Goal: Transaction & Acquisition: Purchase product/service

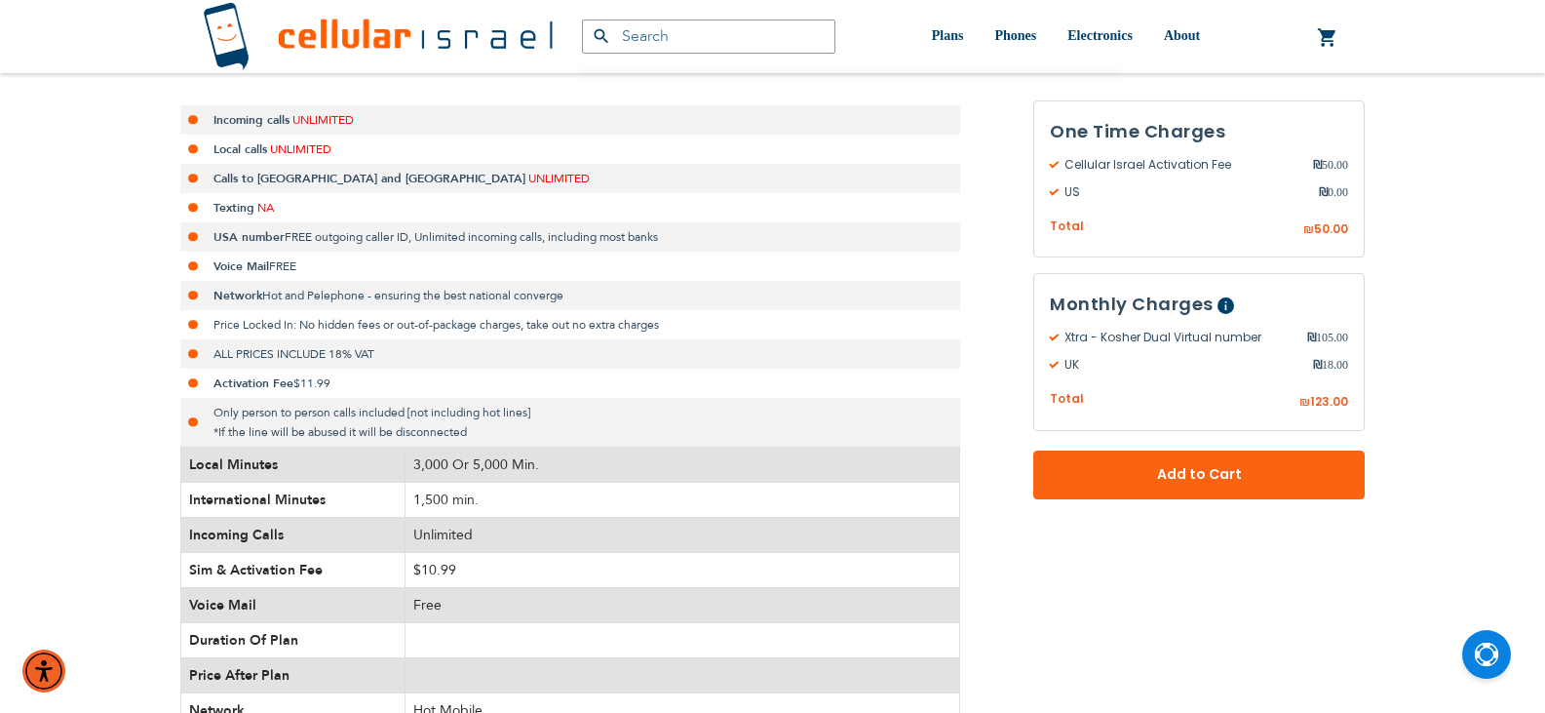
scroll to position [97, 0]
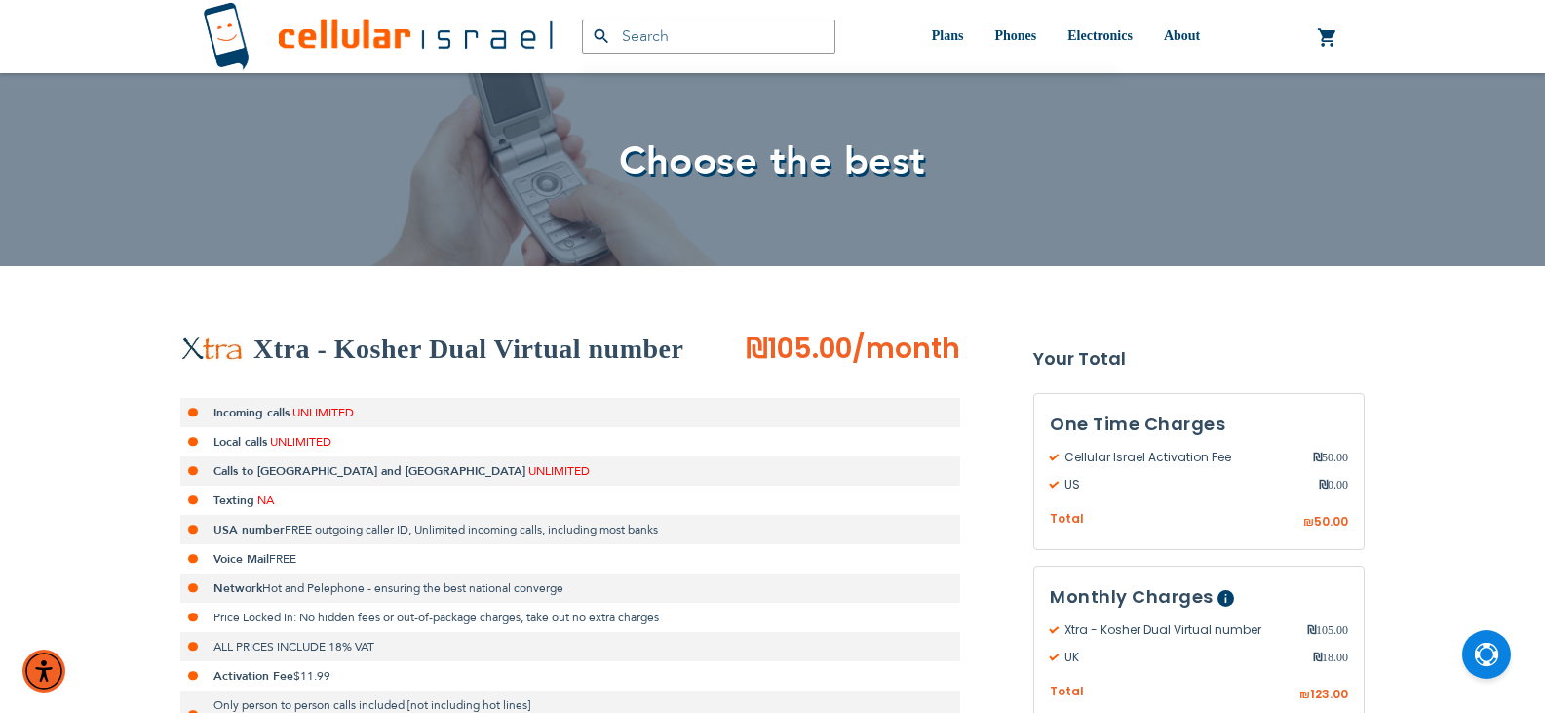
type input "ev4m"
click at [433, 332] on h2 "Xtra - Kosher Dual Virtual number" at bounding box center [468, 349] width 430 height 39
click at [400, 339] on h2 "Xtra - Kosher Dual Virtual number" at bounding box center [468, 349] width 430 height 39
click at [400, 340] on h2 "Xtra - Kosher Dual Virtual number" at bounding box center [468, 349] width 430 height 39
drag, startPoint x: 361, startPoint y: 344, endPoint x: 322, endPoint y: 344, distance: 39.0
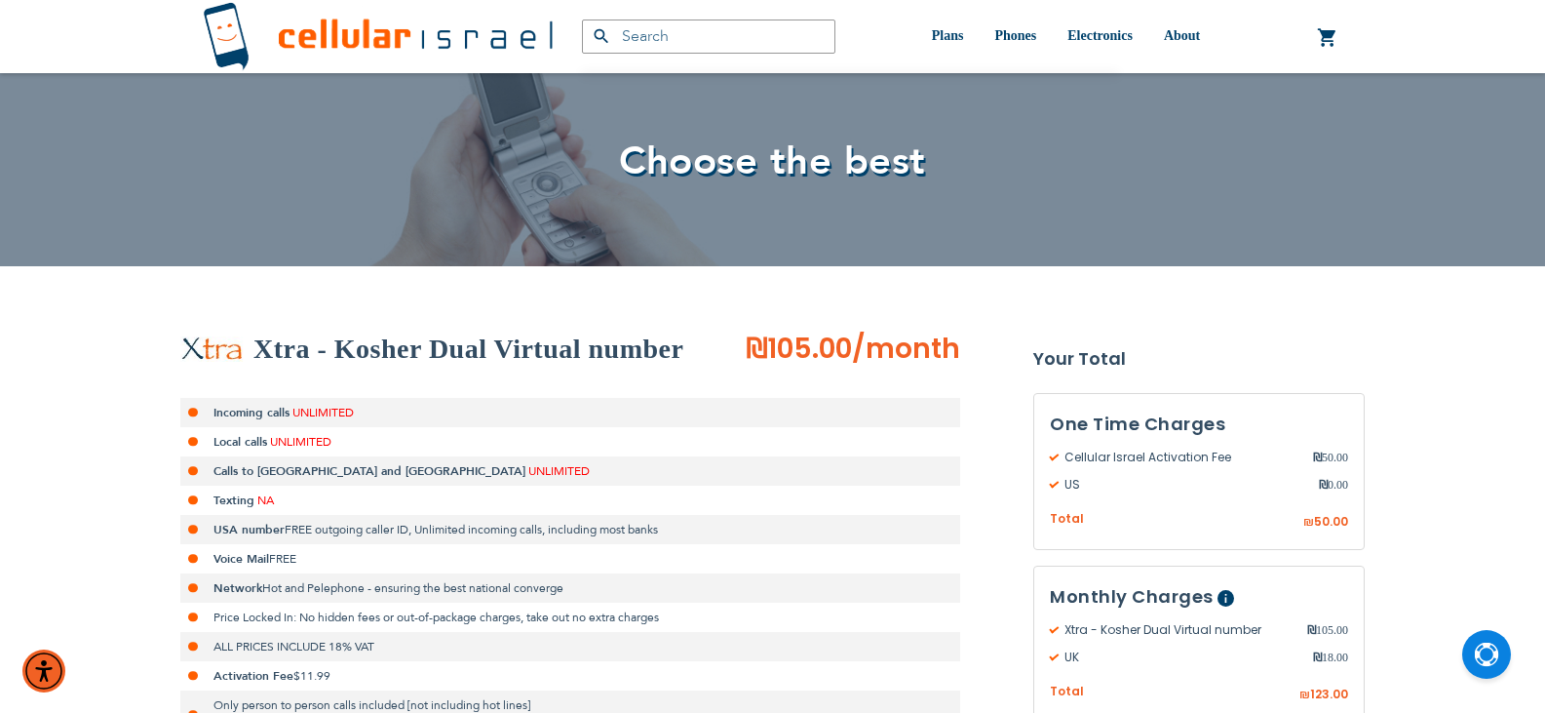
click at [351, 344] on h2 "Xtra - Kosher Dual Virtual number" at bounding box center [468, 349] width 430 height 39
drag, startPoint x: 322, startPoint y: 344, endPoint x: 252, endPoint y: 344, distance: 70.2
click at [256, 346] on h2 "Xtra - Kosher Dual Virtual number" at bounding box center [468, 349] width 430 height 39
click at [252, 344] on div "Xtra - Kosher Dual Virtual number" at bounding box center [462, 349] width 565 height 39
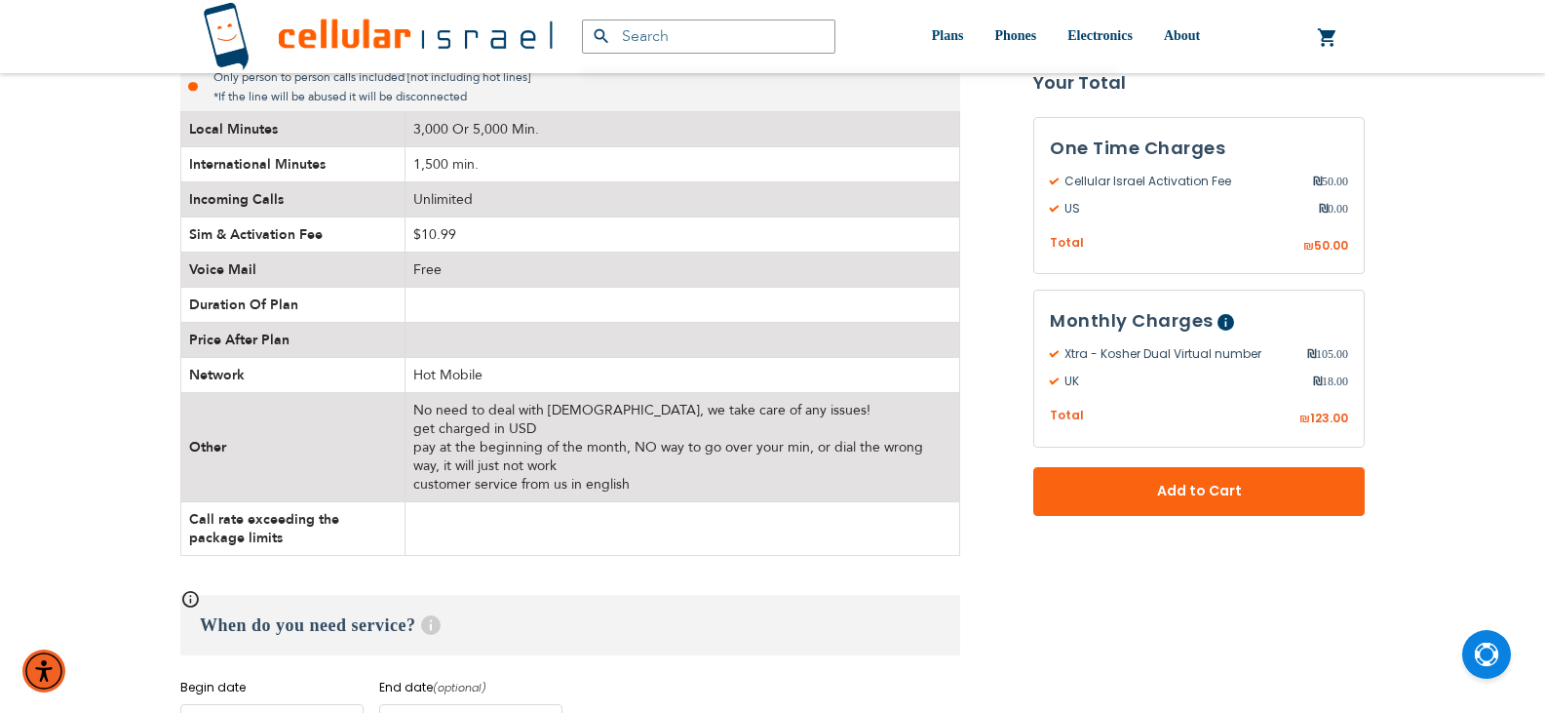
scroll to position [877, 0]
